Goal: Task Accomplishment & Management: Manage account settings

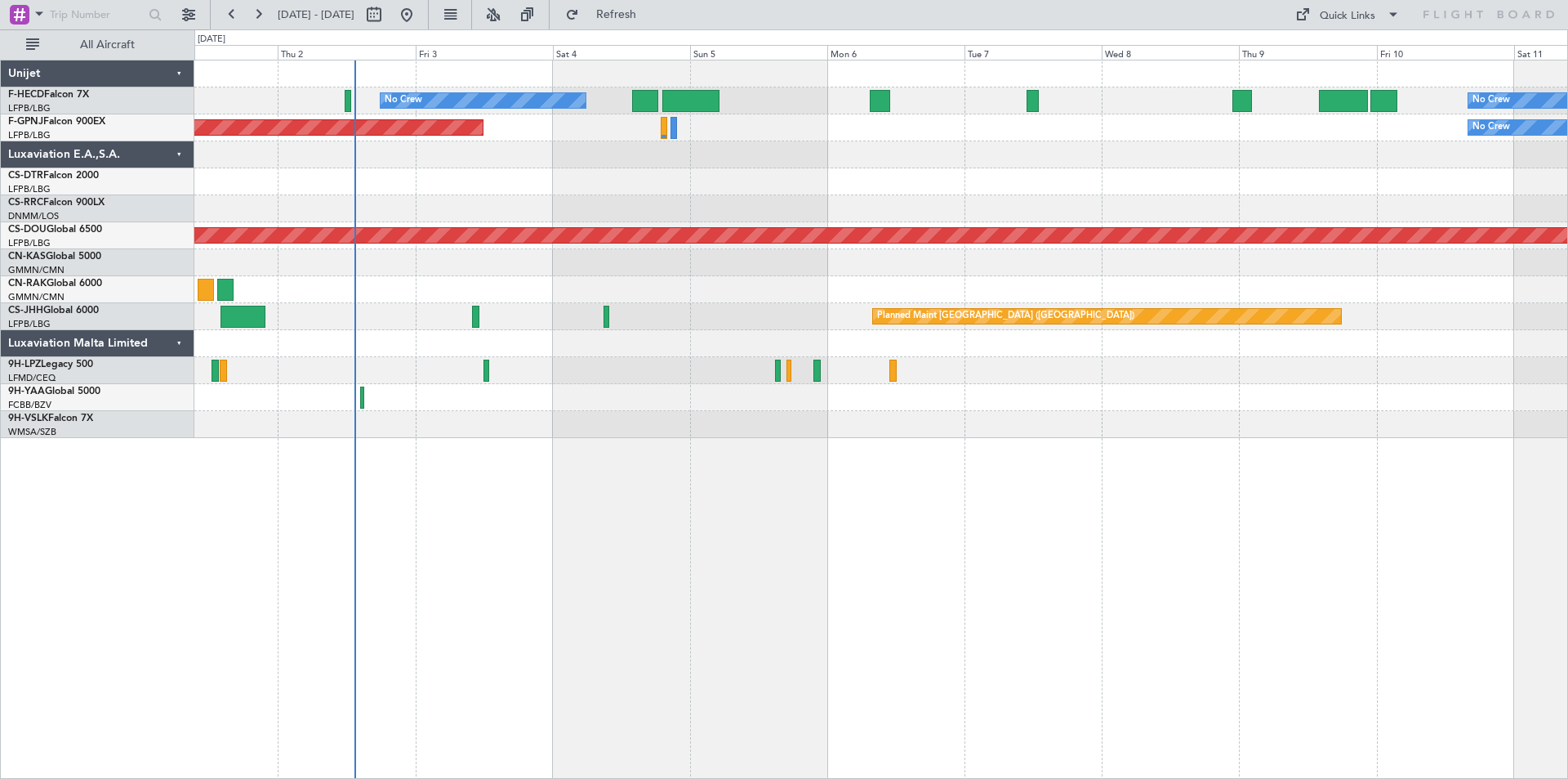
click at [461, 192] on div at bounding box center [881, 181] width 1373 height 27
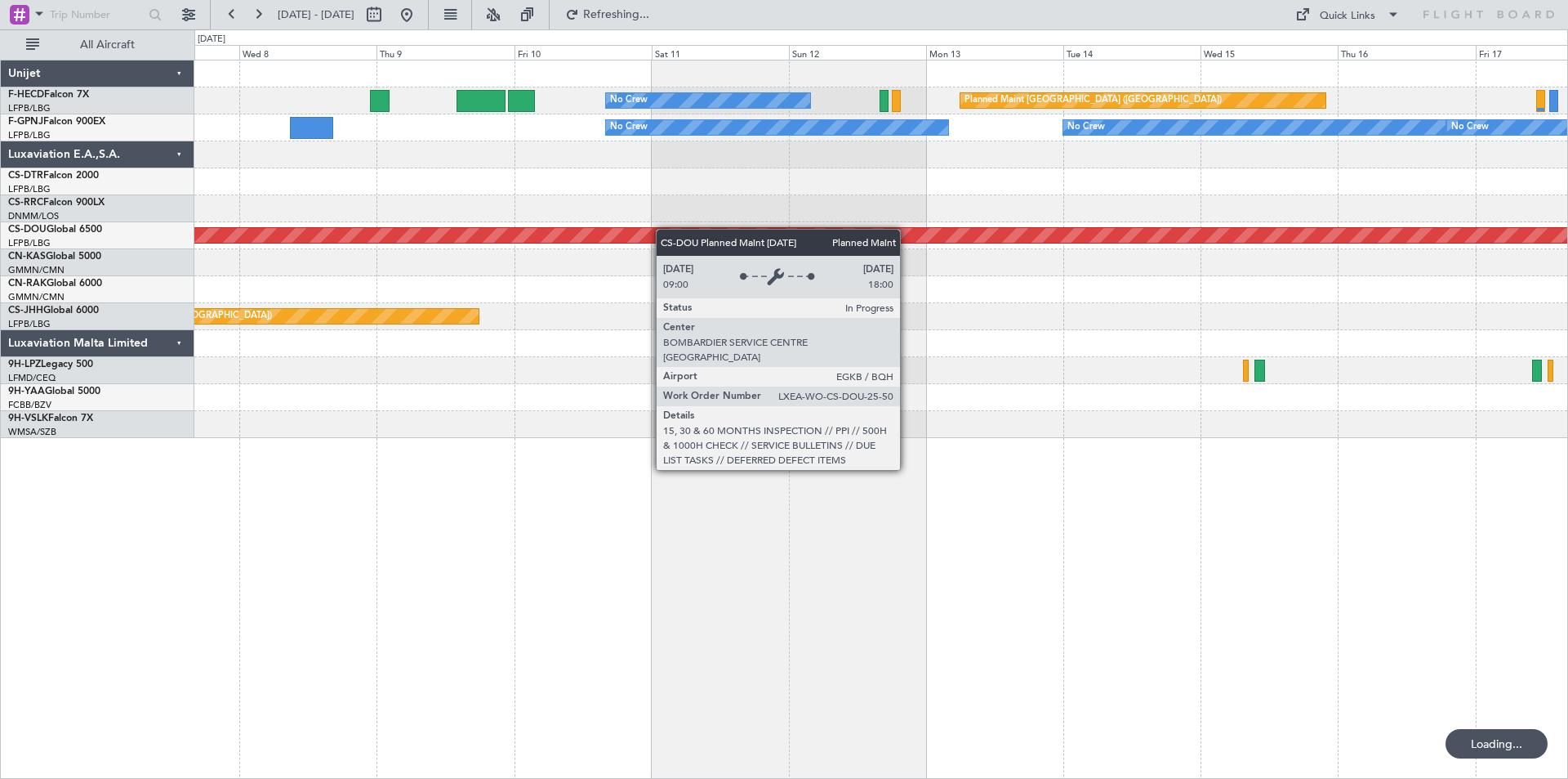
click at [213, 230] on div "No Crew Planned Maint [GEOGRAPHIC_DATA] ([GEOGRAPHIC_DATA]) No Crew No Crew No …" at bounding box center [881, 249] width 1373 height 378
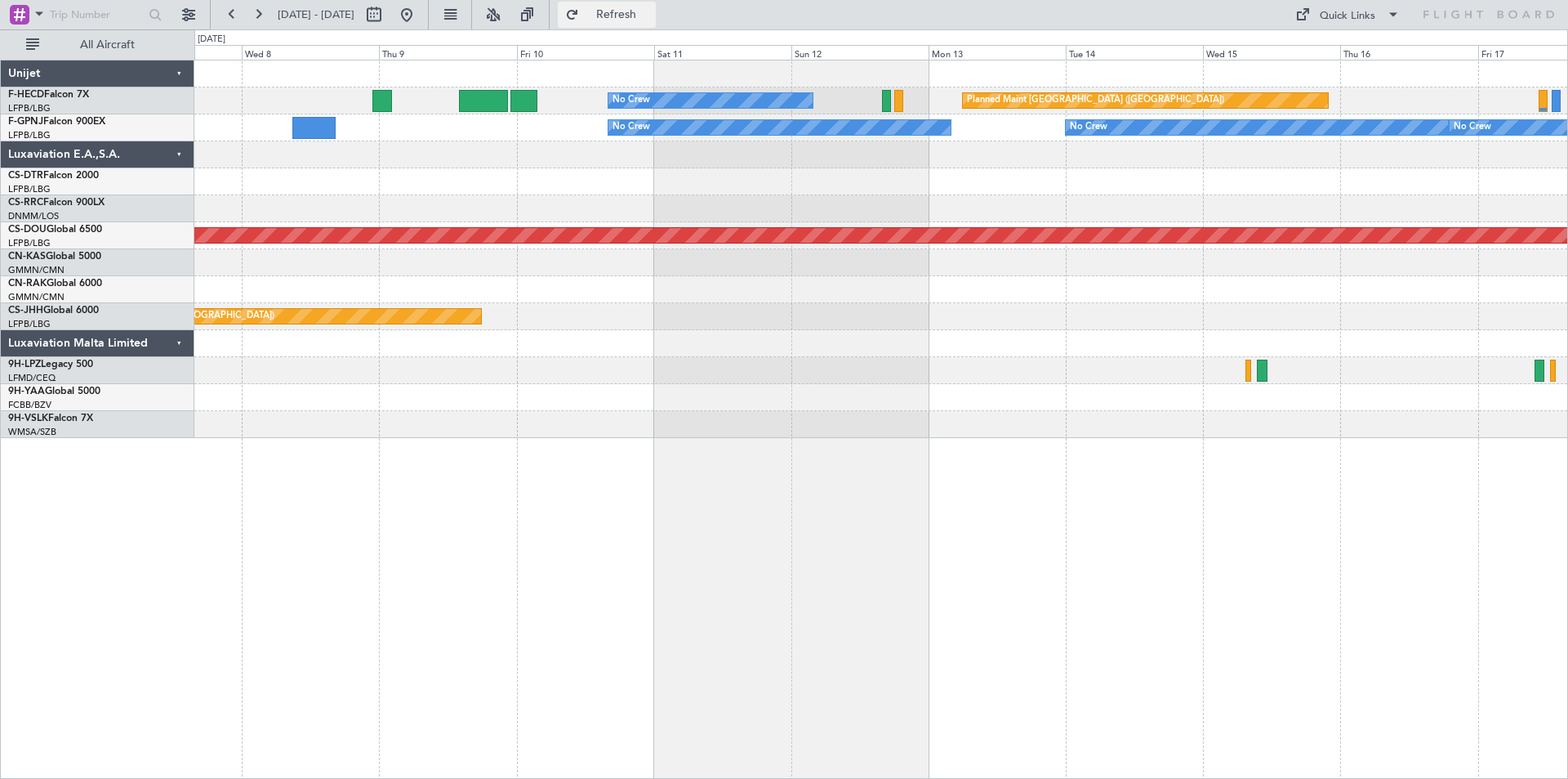
click at [651, 13] on span "Refresh" at bounding box center [616, 14] width 68 height 12
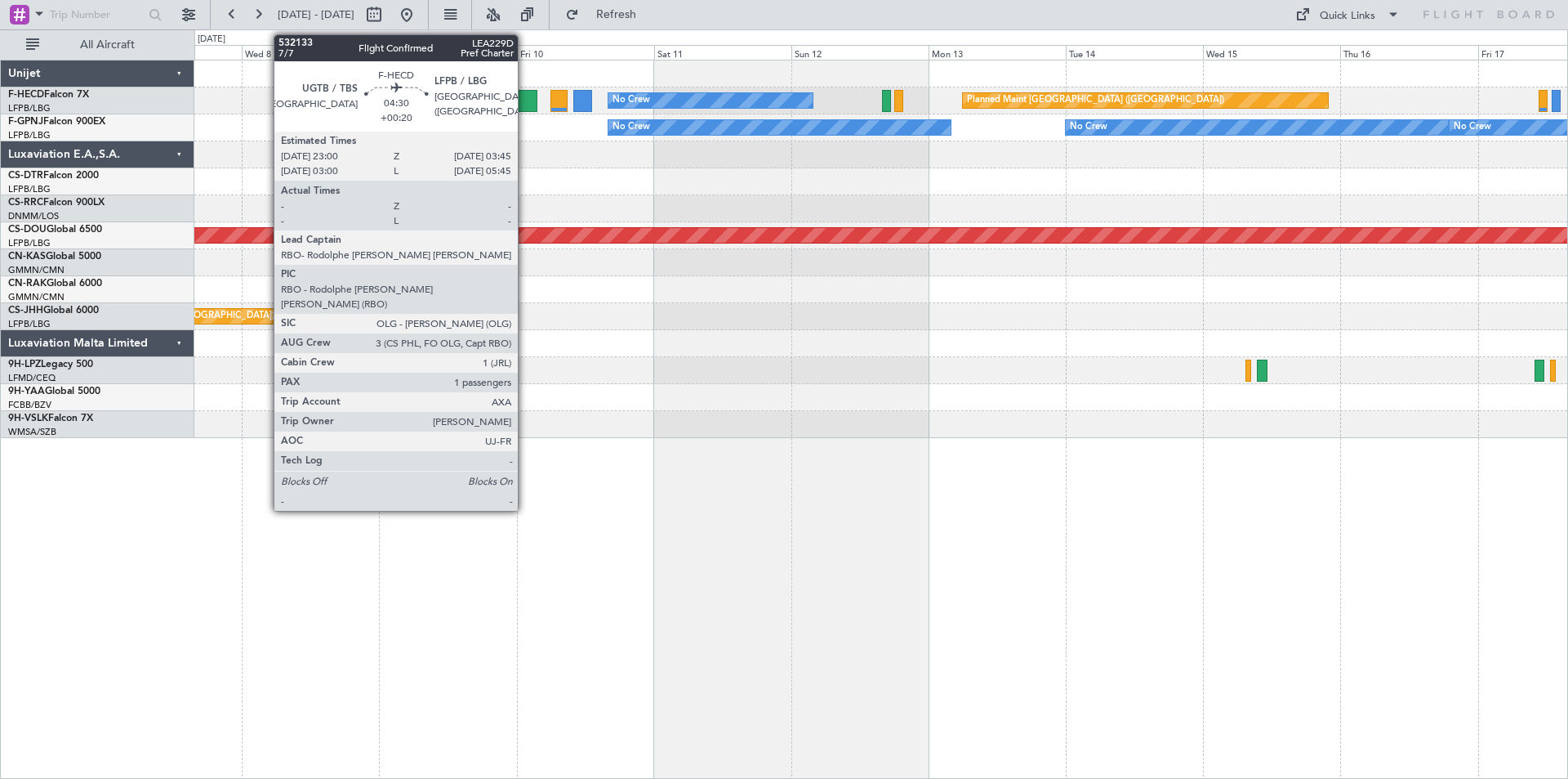
click at [525, 100] on div at bounding box center [524, 100] width 28 height 22
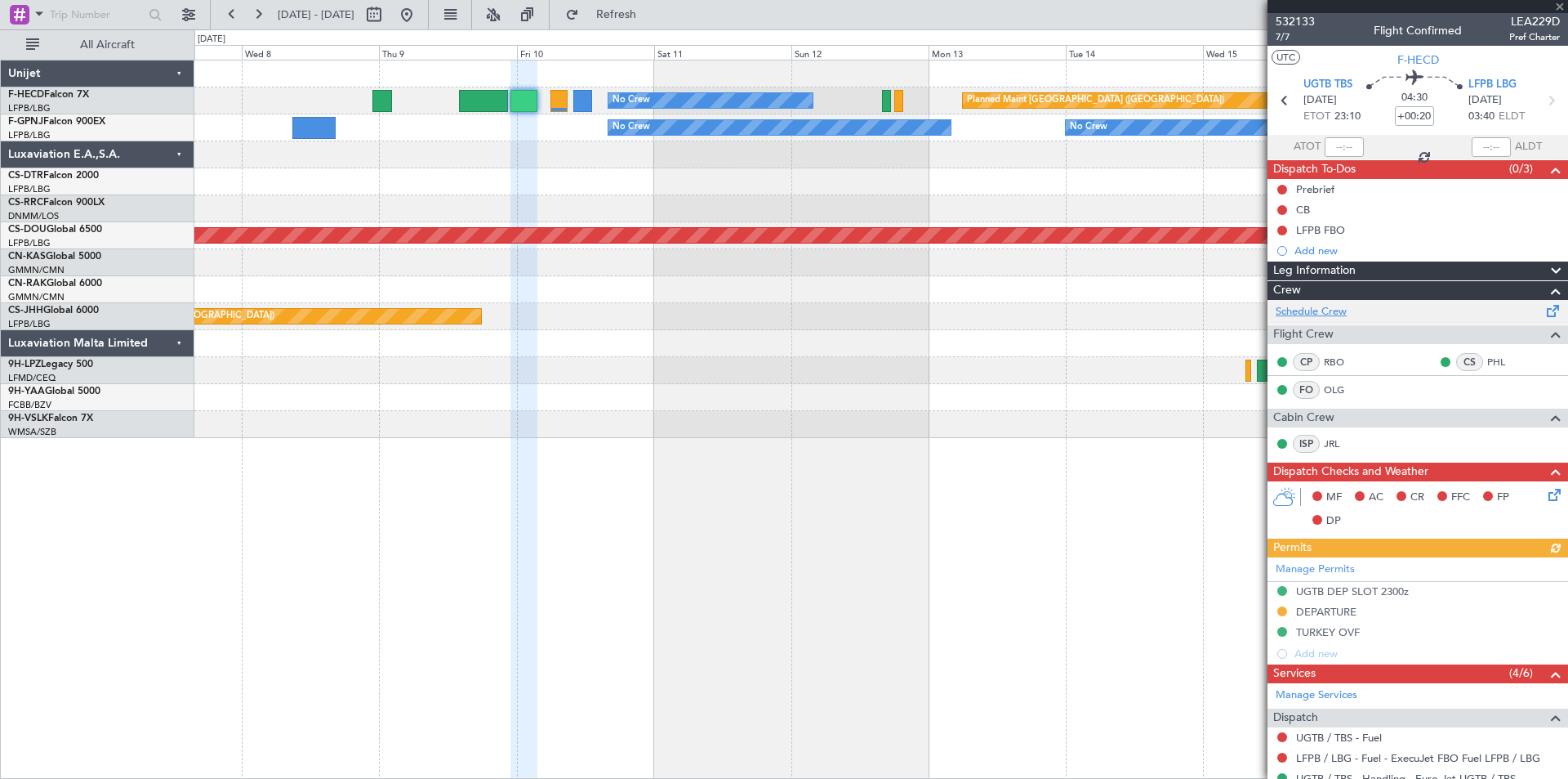
click at [1289, 311] on link "Schedule Crew" at bounding box center [1311, 312] width 71 height 16
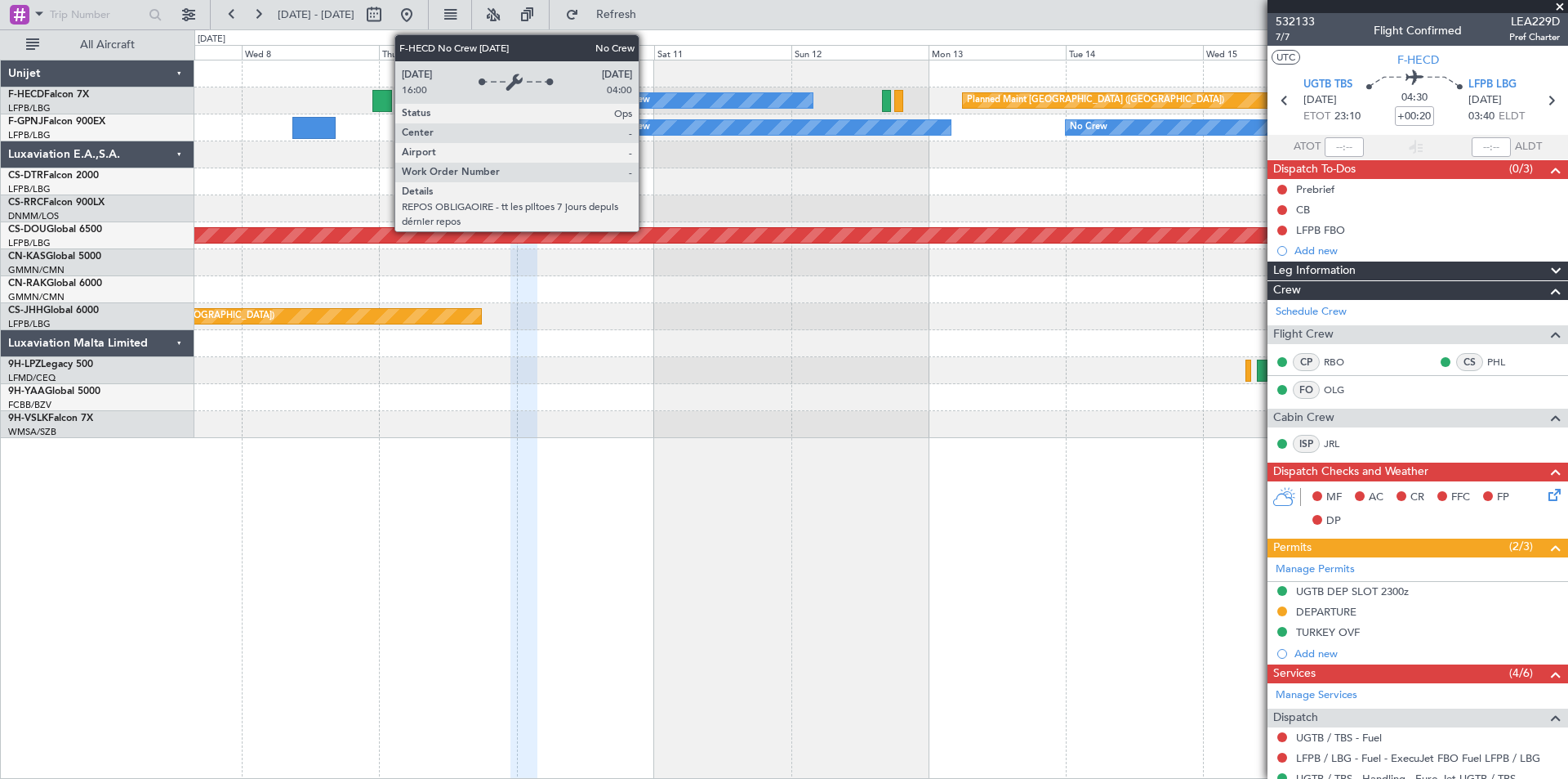
click at [646, 99] on div "No Crew" at bounding box center [631, 100] width 37 height 25
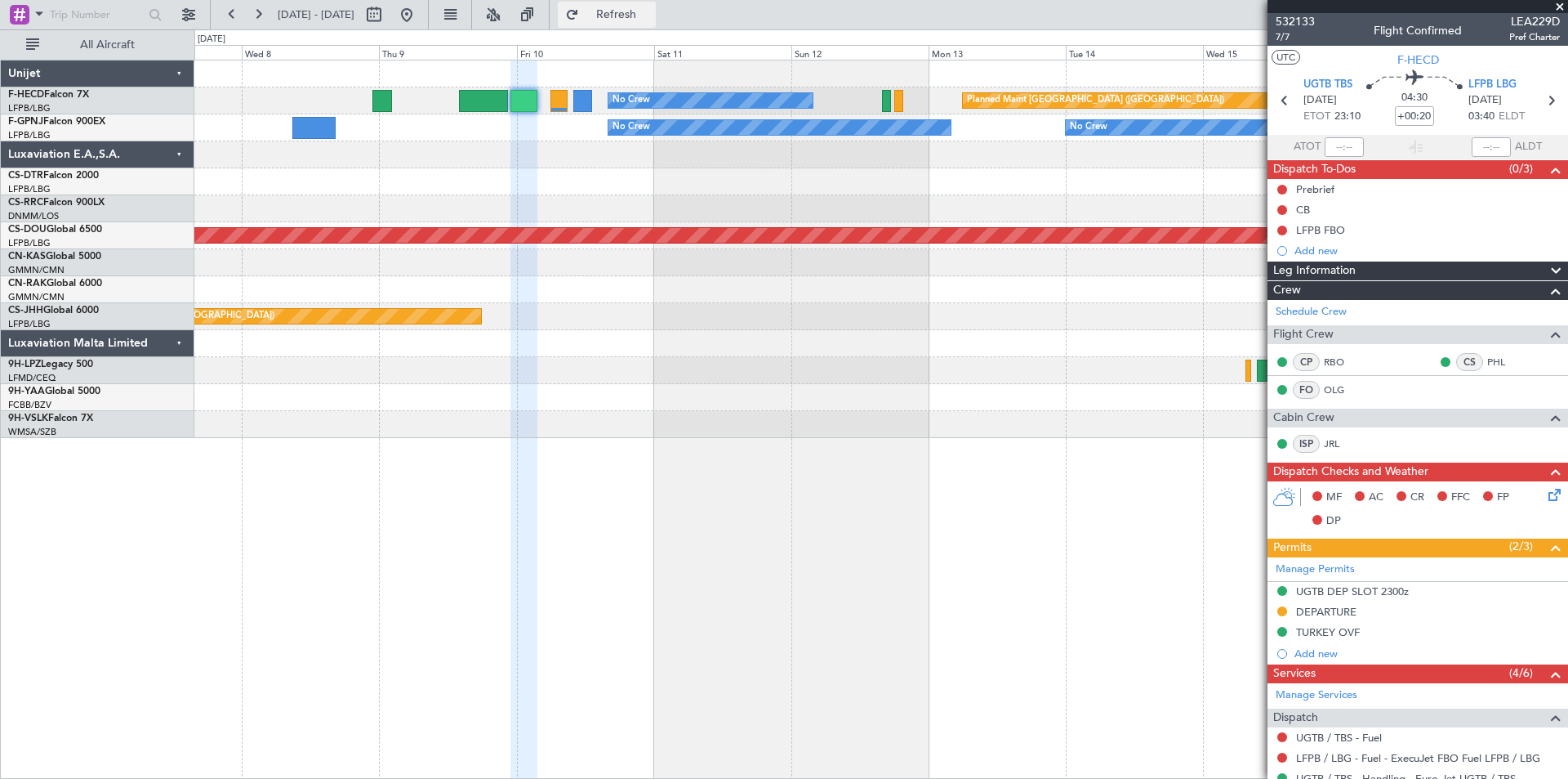
click at [651, 14] on span "Refresh" at bounding box center [616, 14] width 68 height 12
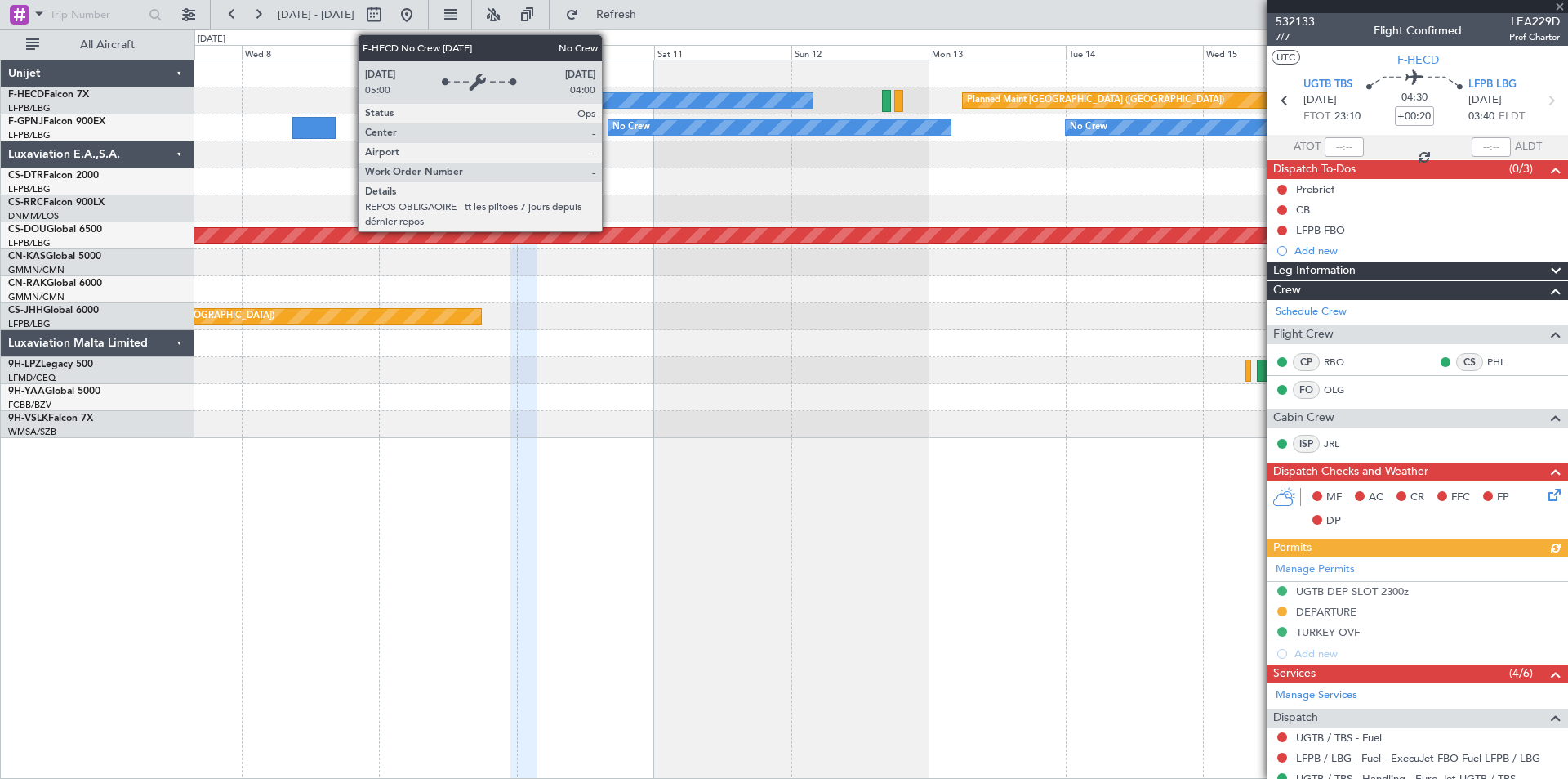
click at [609, 97] on div "No Crew" at bounding box center [679, 100] width 268 height 15
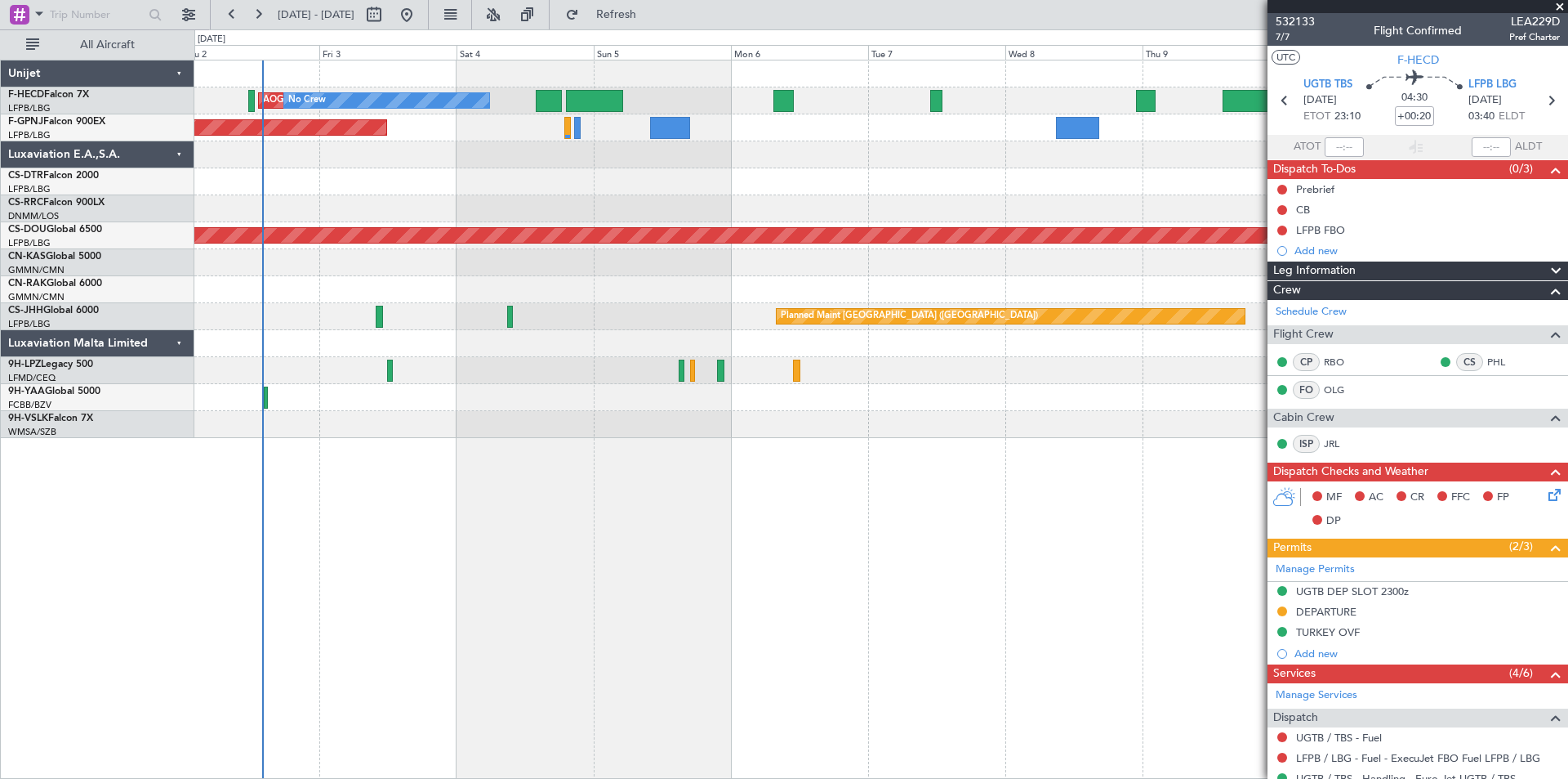
click at [1219, 224] on div "No Crew AOG Maint [GEOGRAPHIC_DATA] ([GEOGRAPHIC_DATA]) No Crew Planned Maint […" at bounding box center [881, 249] width 1373 height 378
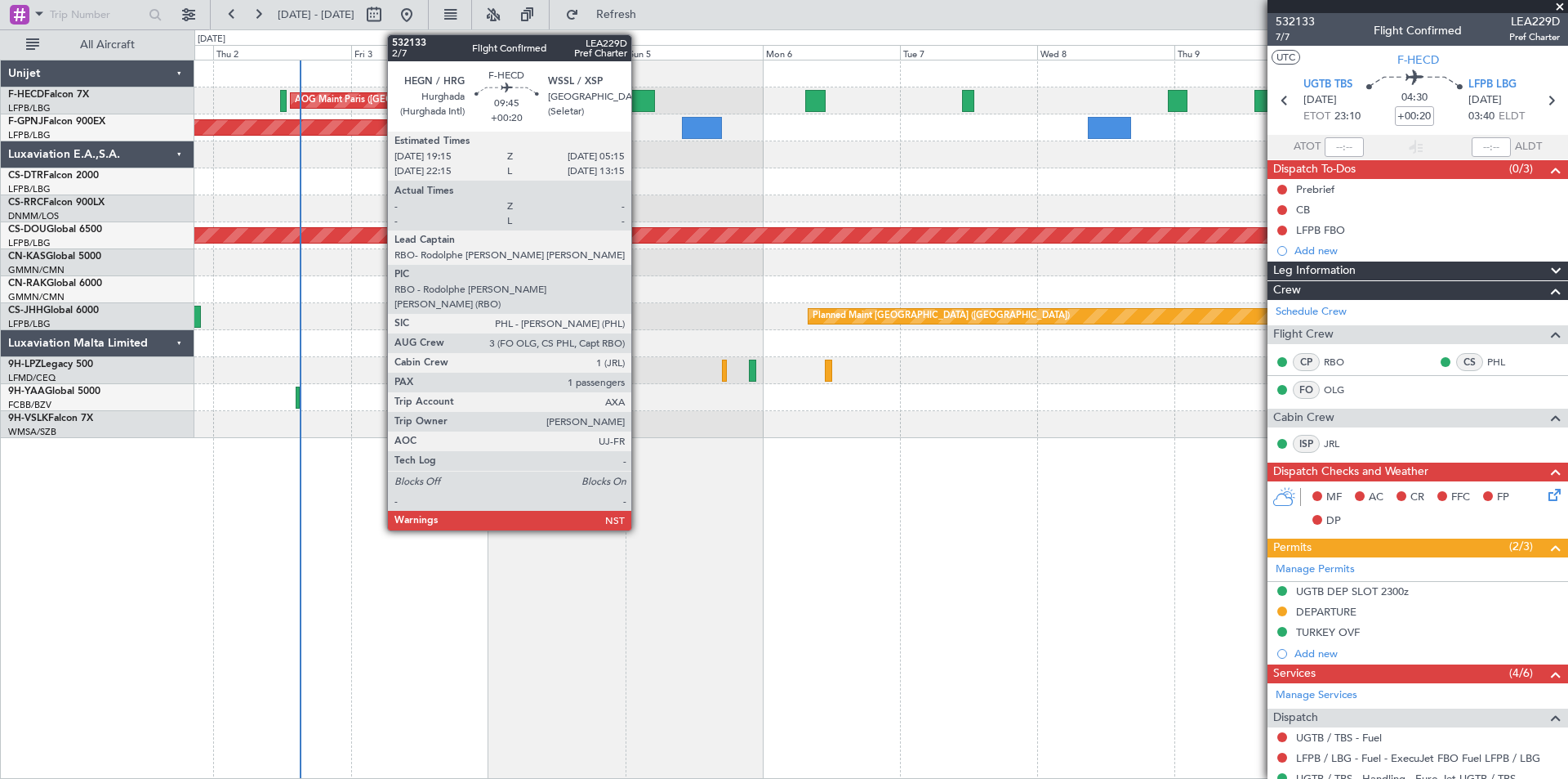
click at [638, 106] on div at bounding box center [626, 100] width 58 height 22
click at [638, 107] on div at bounding box center [626, 100] width 58 height 22
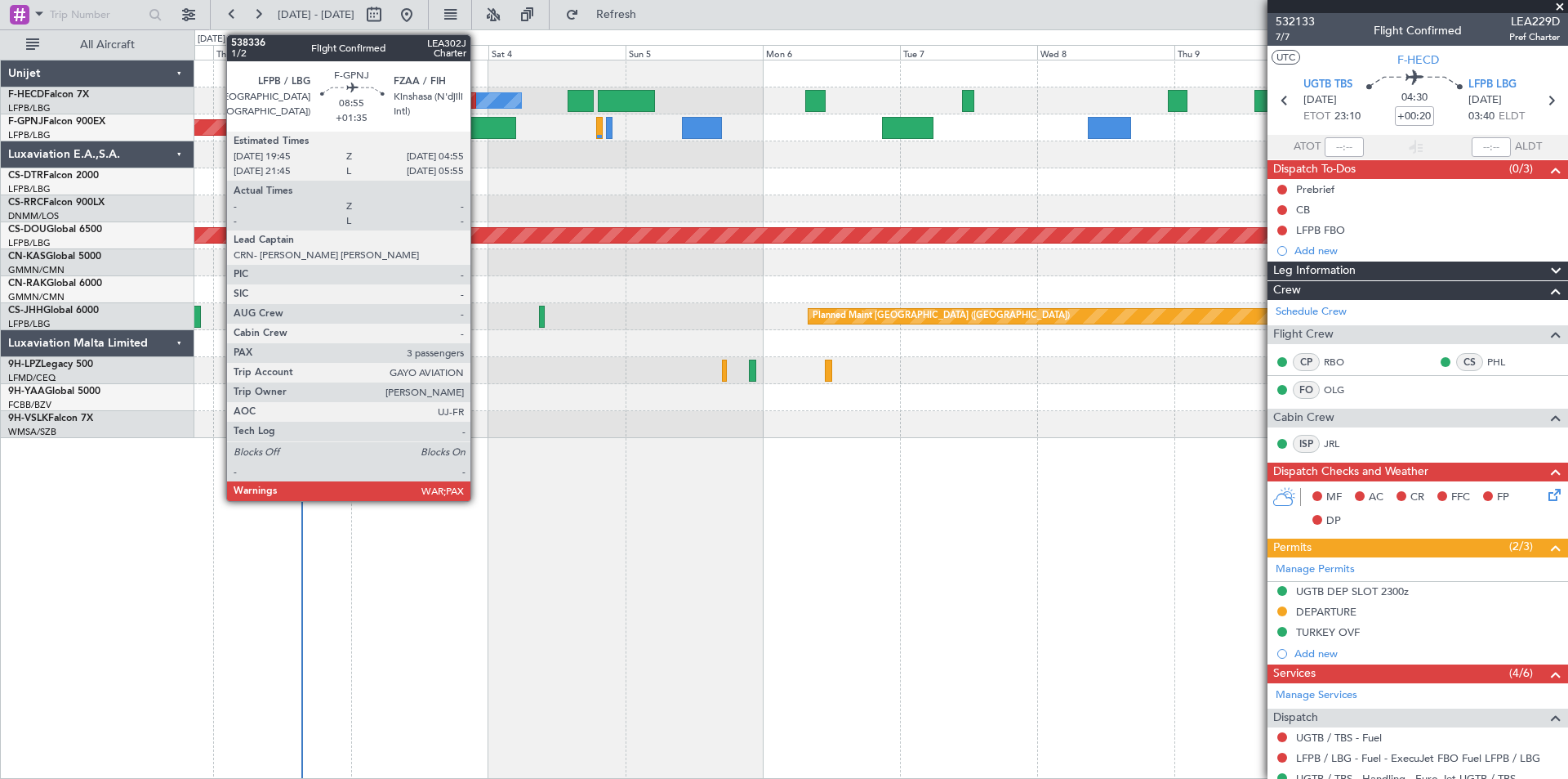
click at [480, 130] on div at bounding box center [490, 128] width 53 height 22
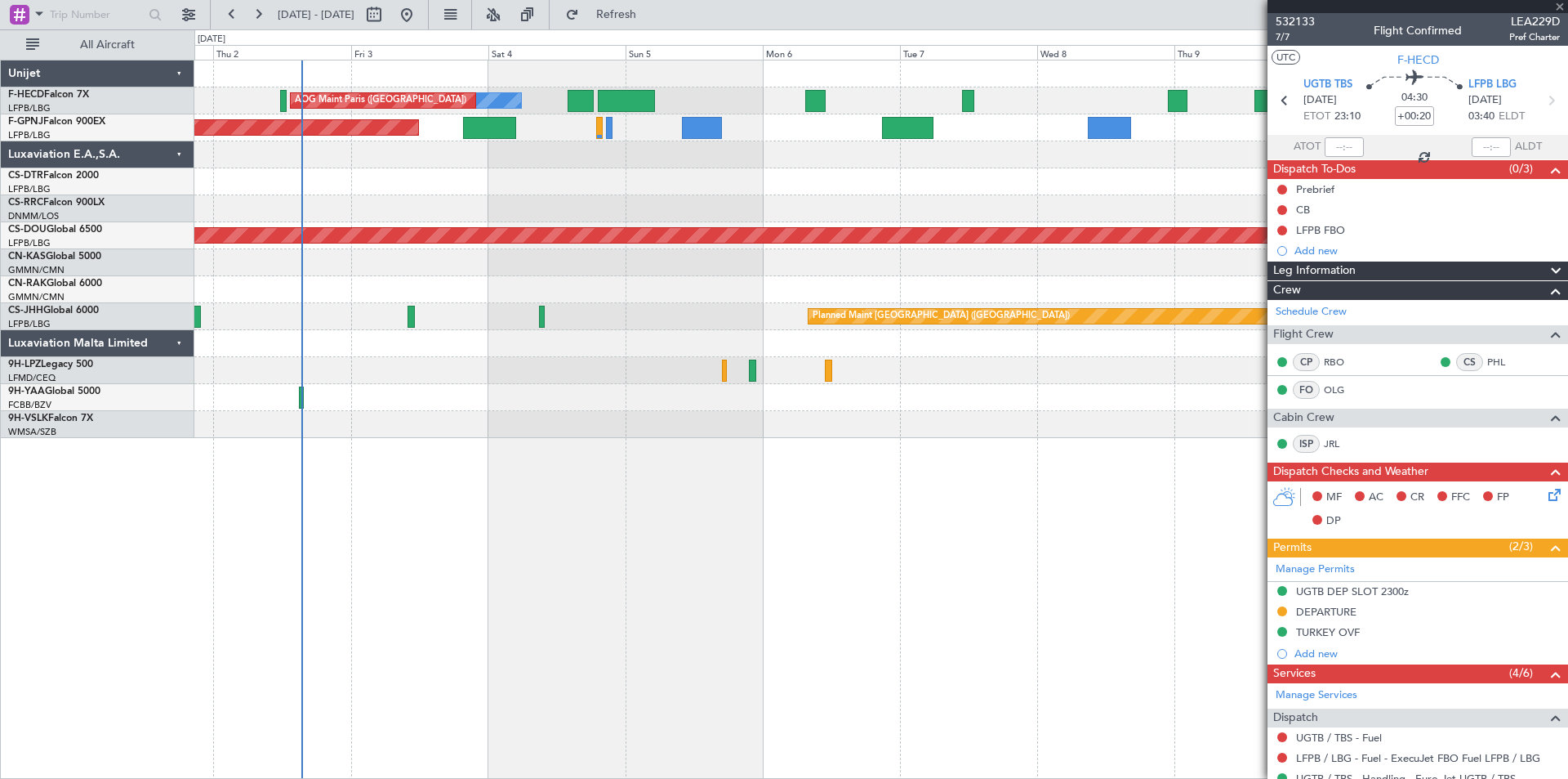
type input "+01:35"
type input "3"
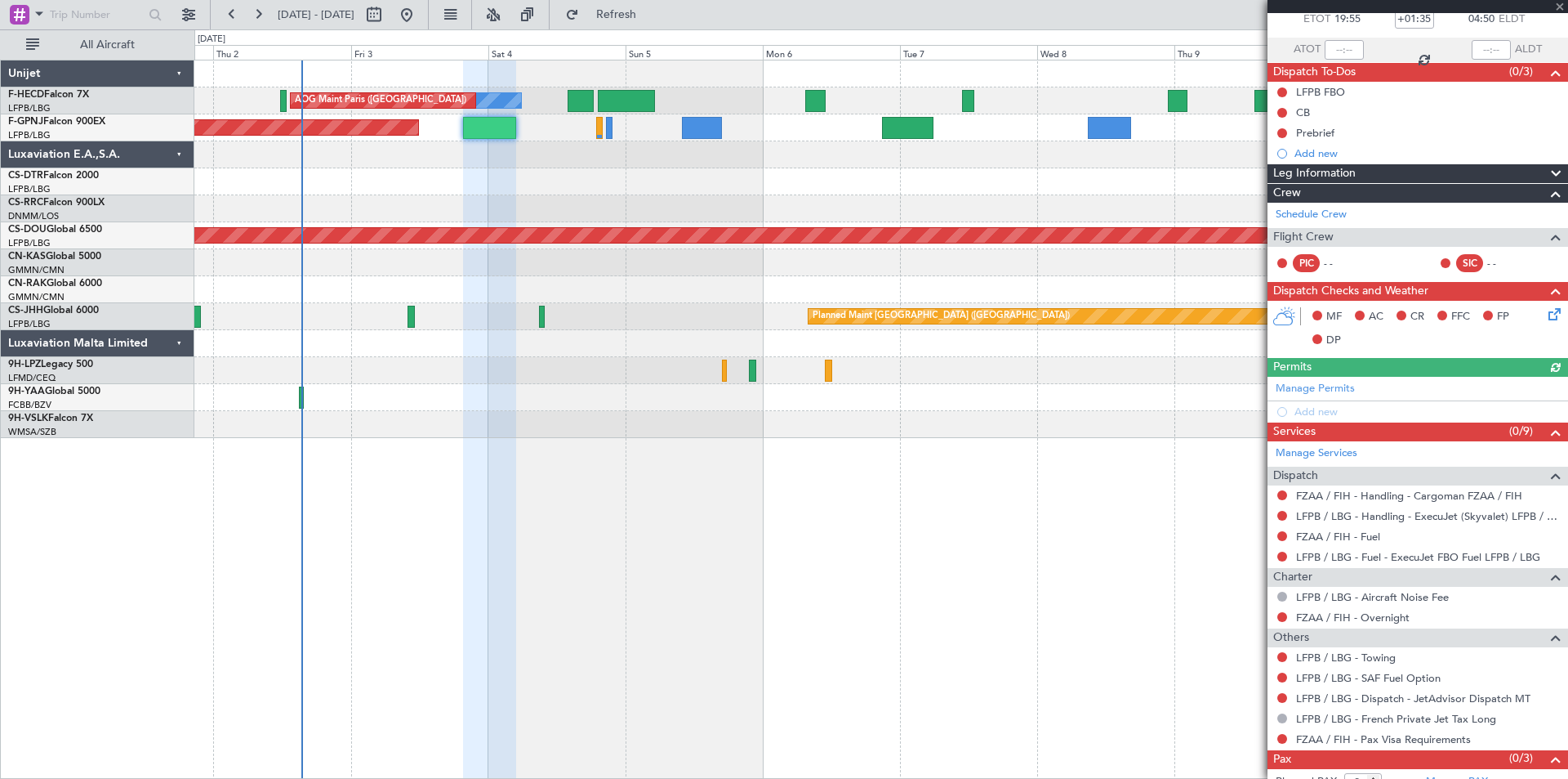
scroll to position [134, 0]
